Goal: Information Seeking & Learning: Find specific fact

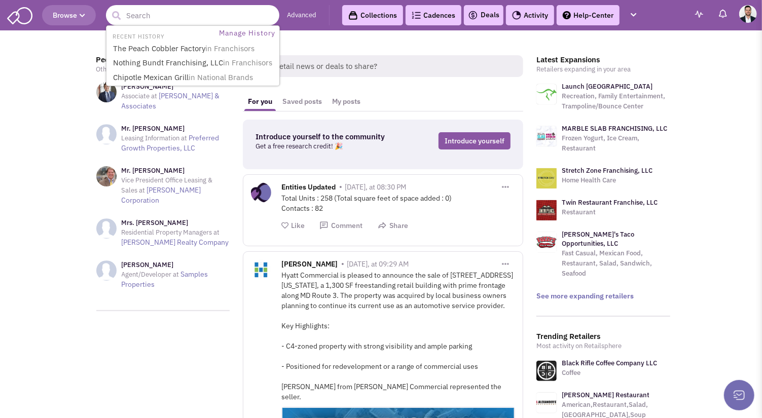
click at [151, 12] on input "text" at bounding box center [192, 15] width 173 height 20
type input "ulta"
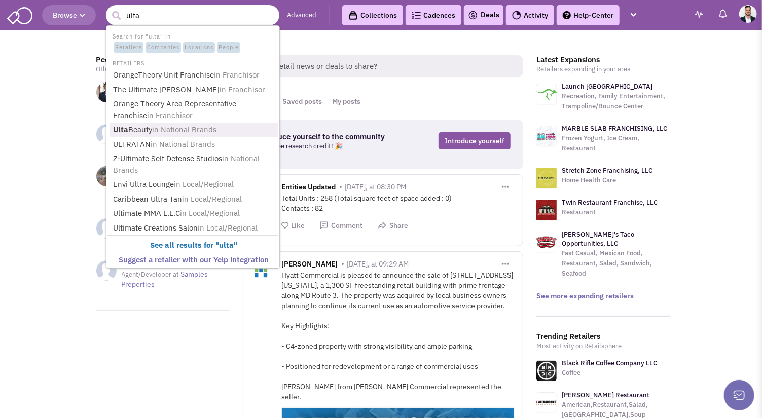
click at [145, 128] on link "Ulta Beauty in National Brands" at bounding box center [194, 130] width 168 height 14
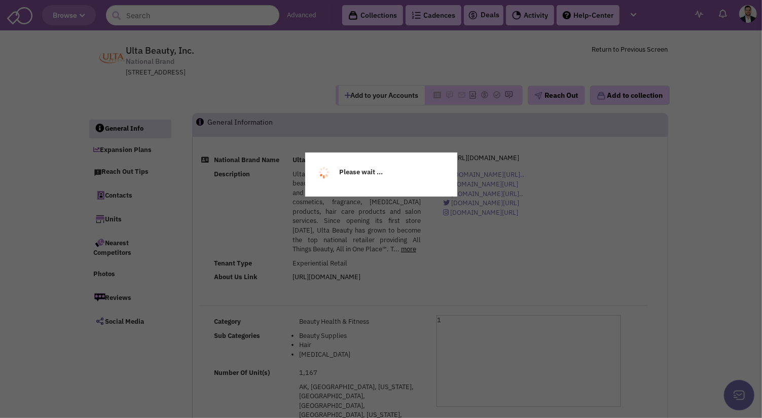
select select
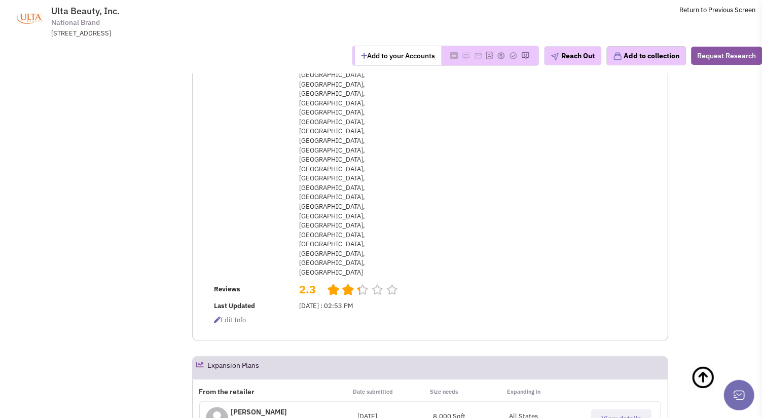
scroll to position [676, 0]
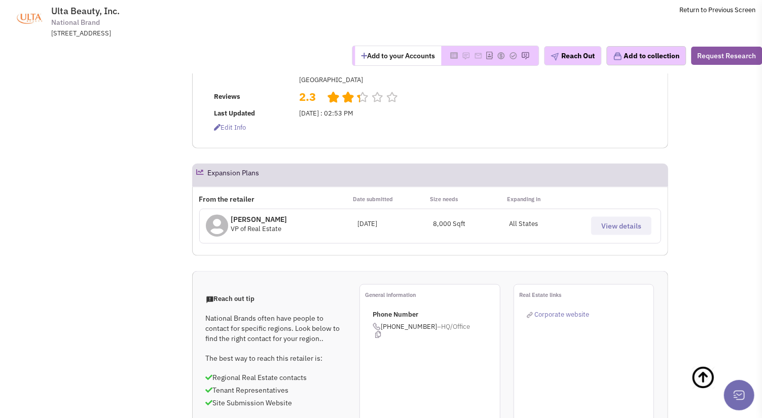
select select "LA"
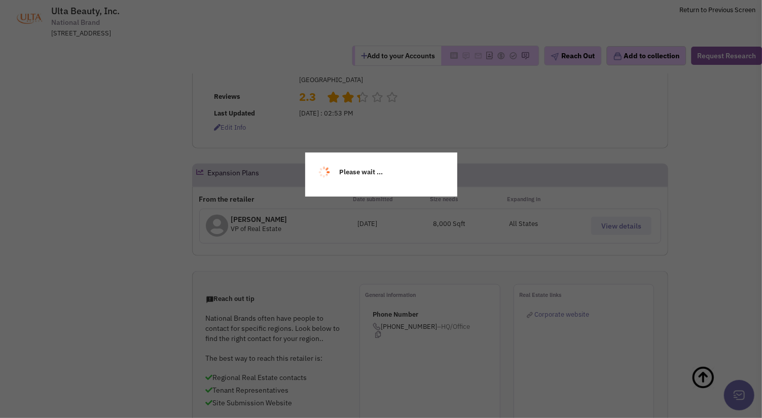
scroll to position [54, 0]
